Goal: Navigation & Orientation: Find specific page/section

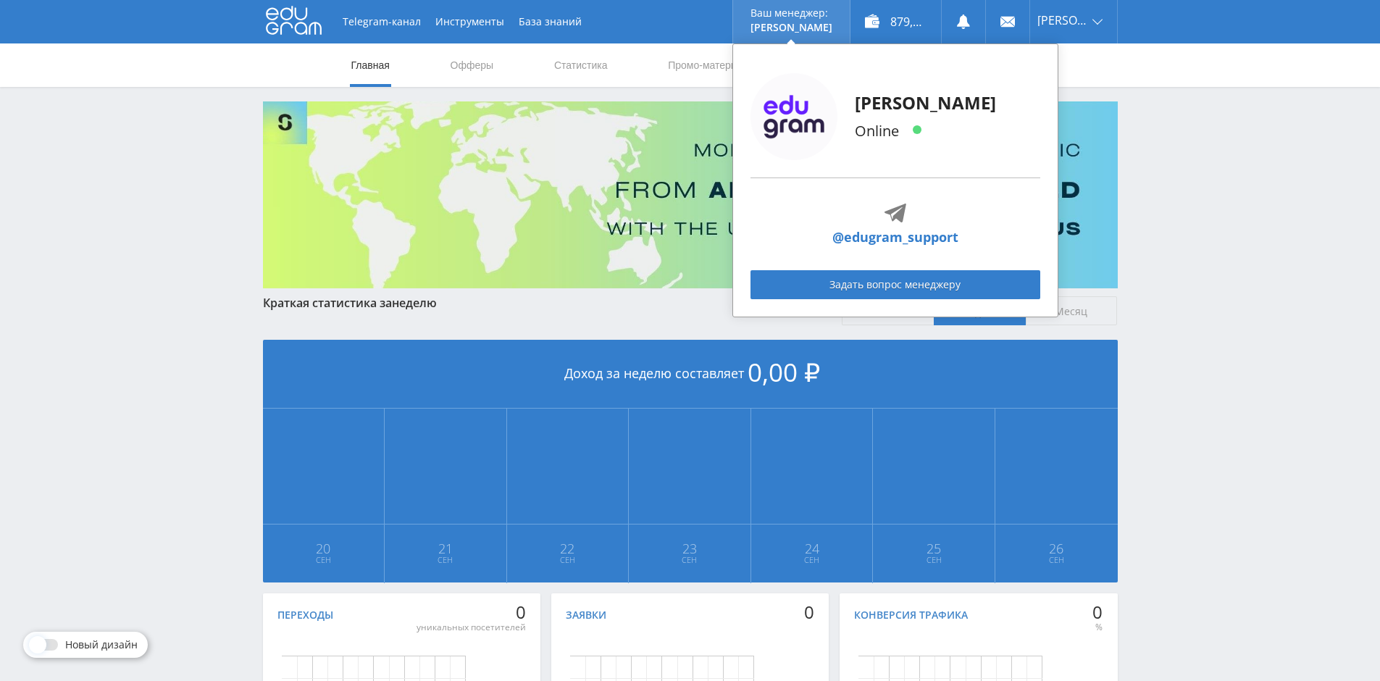
click at [811, 22] on p "[PERSON_NAME]" at bounding box center [791, 28] width 82 height 12
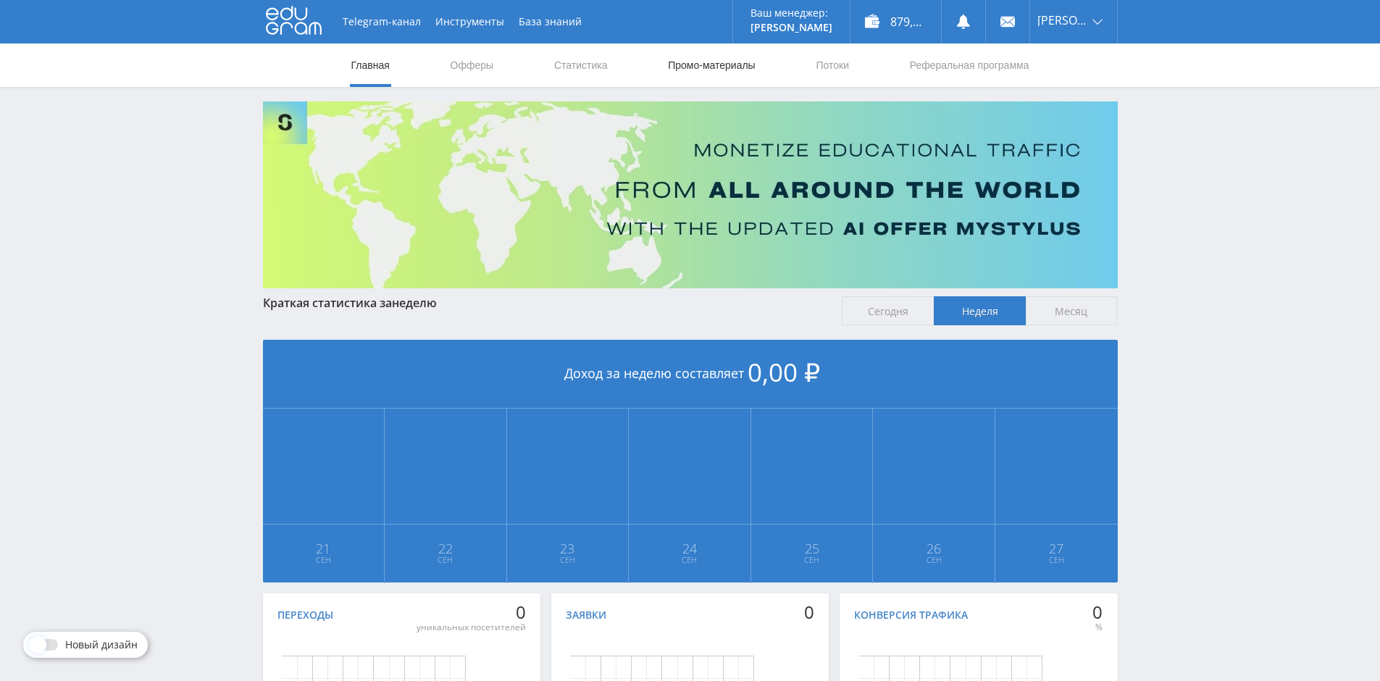
click at [700, 66] on link "Промо-материалы" at bounding box center [711, 64] width 90 height 43
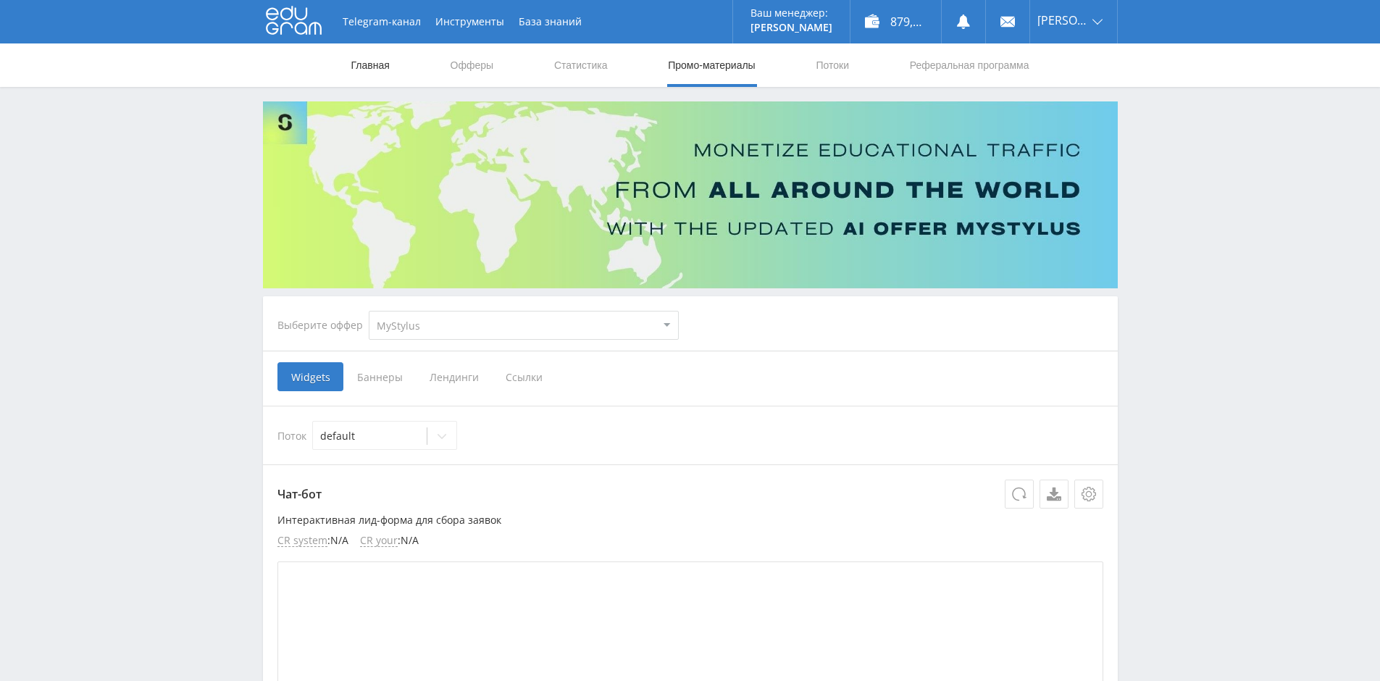
click at [378, 62] on link "Главная" at bounding box center [370, 64] width 41 height 43
